Goal: Information Seeking & Learning: Learn about a topic

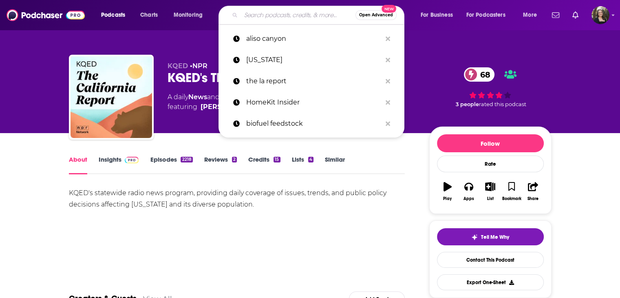
click at [279, 12] on input "Search podcasts, credits, & more..." at bounding box center [298, 15] width 115 height 13
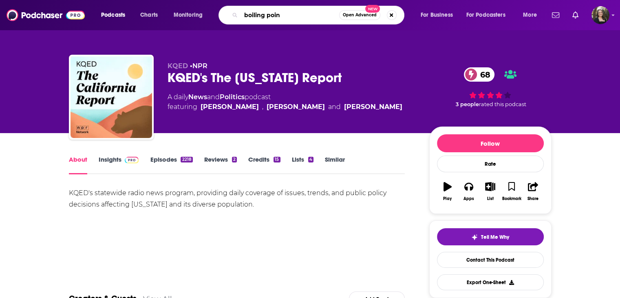
type input "boiling point"
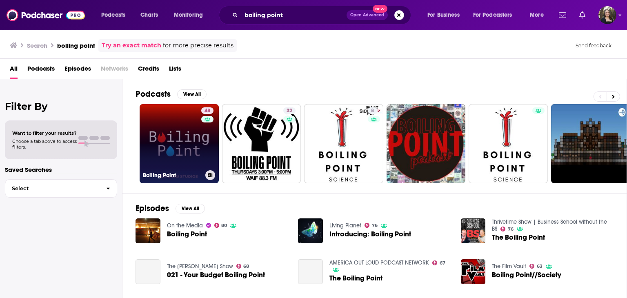
click at [173, 128] on link "48 Boiling Point" at bounding box center [179, 143] width 79 height 79
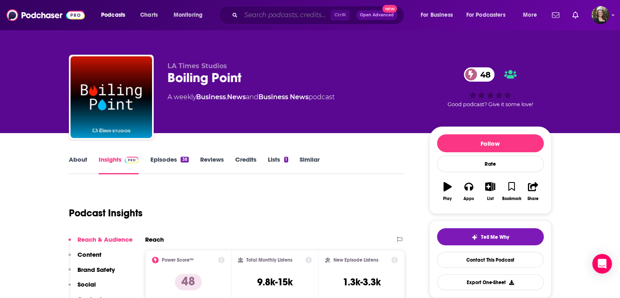
click at [264, 16] on input "Search podcasts, credits, & more..." at bounding box center [286, 15] width 90 height 13
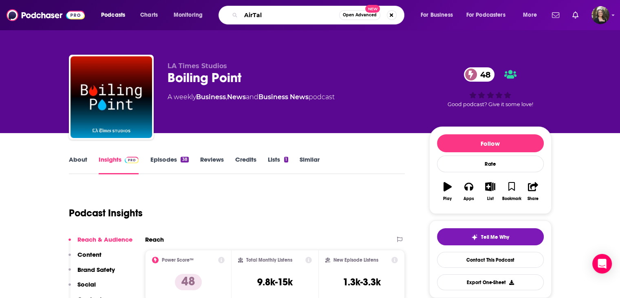
type input "AirTalk"
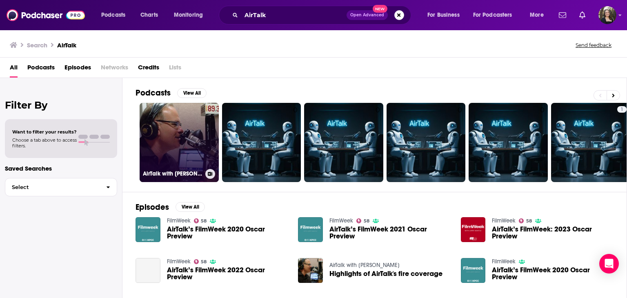
click at [169, 140] on link "AirTalk with Larry Mantle" at bounding box center [179, 142] width 79 height 79
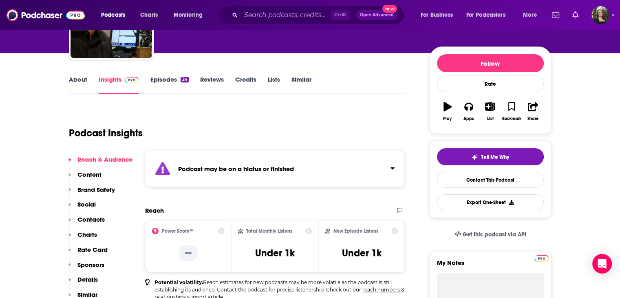
scroll to position [8, 0]
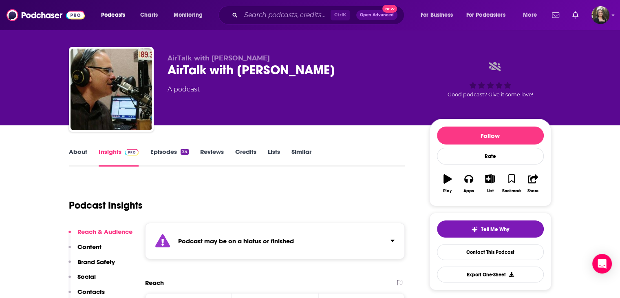
click at [176, 148] on link "Episodes 24" at bounding box center [169, 157] width 38 height 19
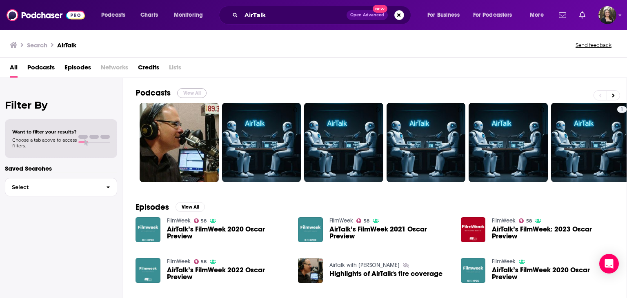
click at [196, 91] on button "View All" at bounding box center [191, 93] width 29 height 10
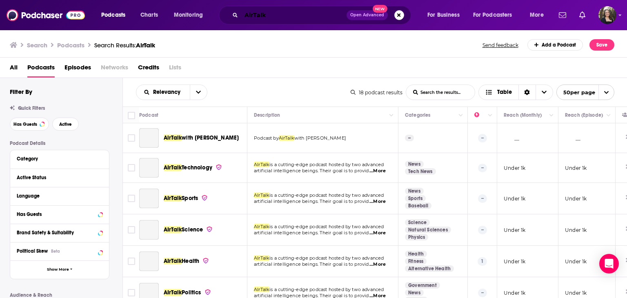
click at [255, 15] on input "AirTalk" at bounding box center [293, 15] width 105 height 13
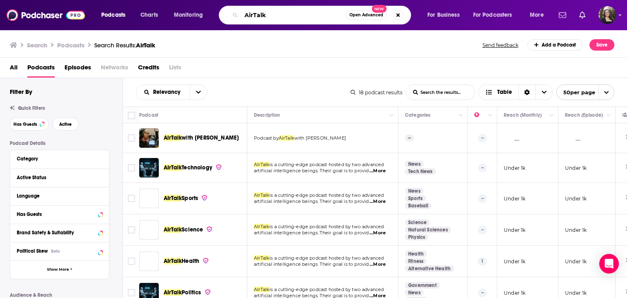
click at [253, 16] on input "AirTalk" at bounding box center [293, 15] width 104 height 13
type input "Air Talk"
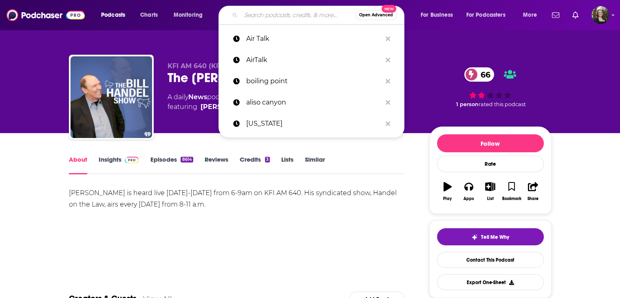
click at [277, 16] on input "Search podcasts, credits, & more..." at bounding box center [298, 15] width 115 height 13
type input "h"
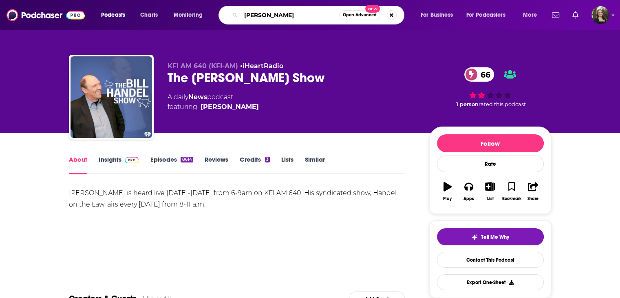
type input "[PERSON_NAME]"
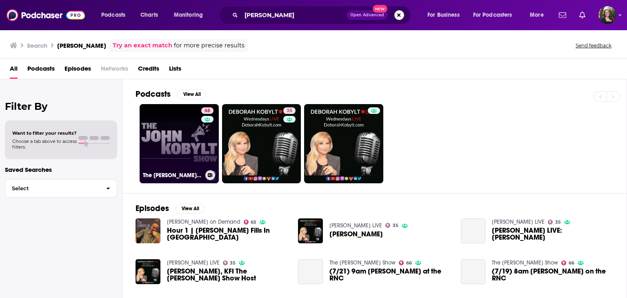
click at [160, 138] on link "68 The [PERSON_NAME] Show" at bounding box center [179, 143] width 79 height 79
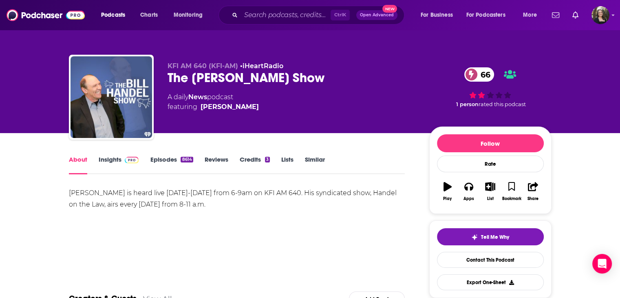
click at [120, 156] on link "Insights" at bounding box center [119, 164] width 40 height 19
